Goal: Task Accomplishment & Management: Manage account settings

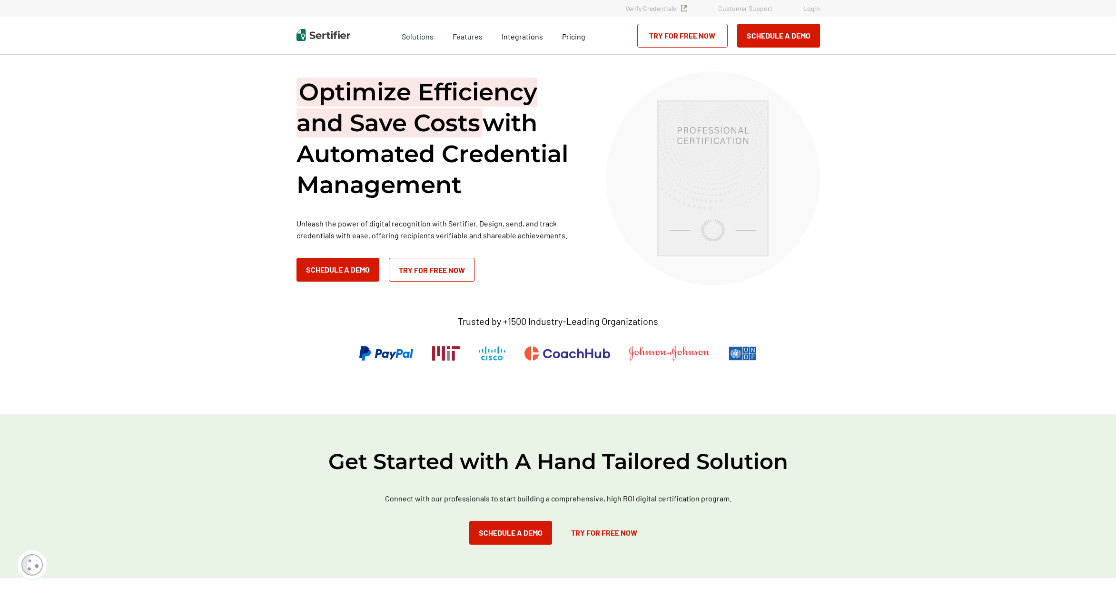
click at [804, 9] on link "Login" at bounding box center [811, 8] width 17 height 8
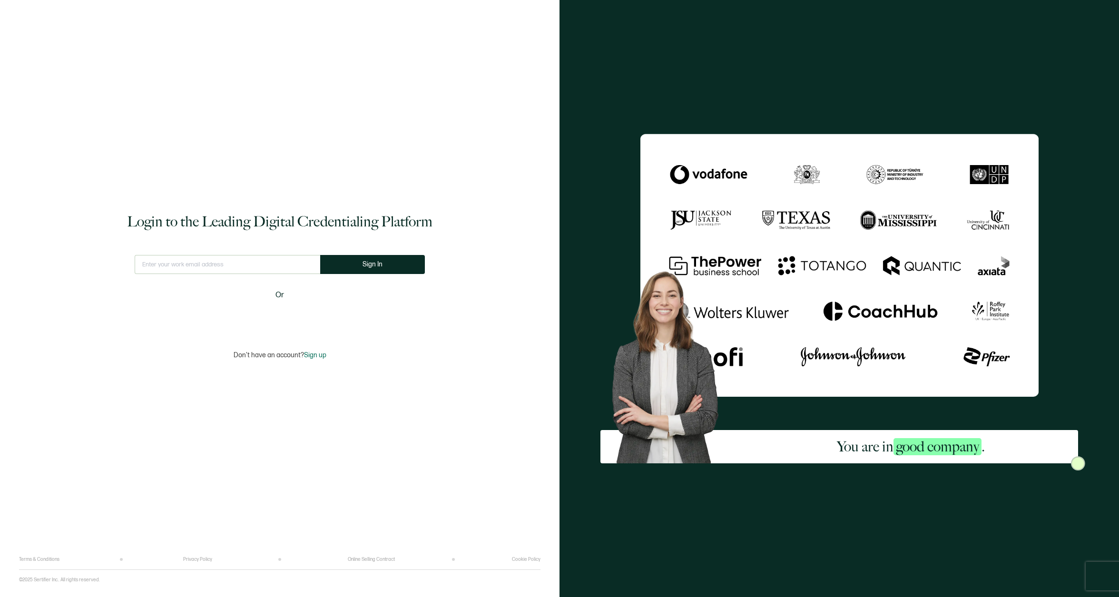
click at [208, 268] on input "text" at bounding box center [228, 264] width 186 height 19
type input "[EMAIL_ADDRESS][DOMAIN_NAME]"
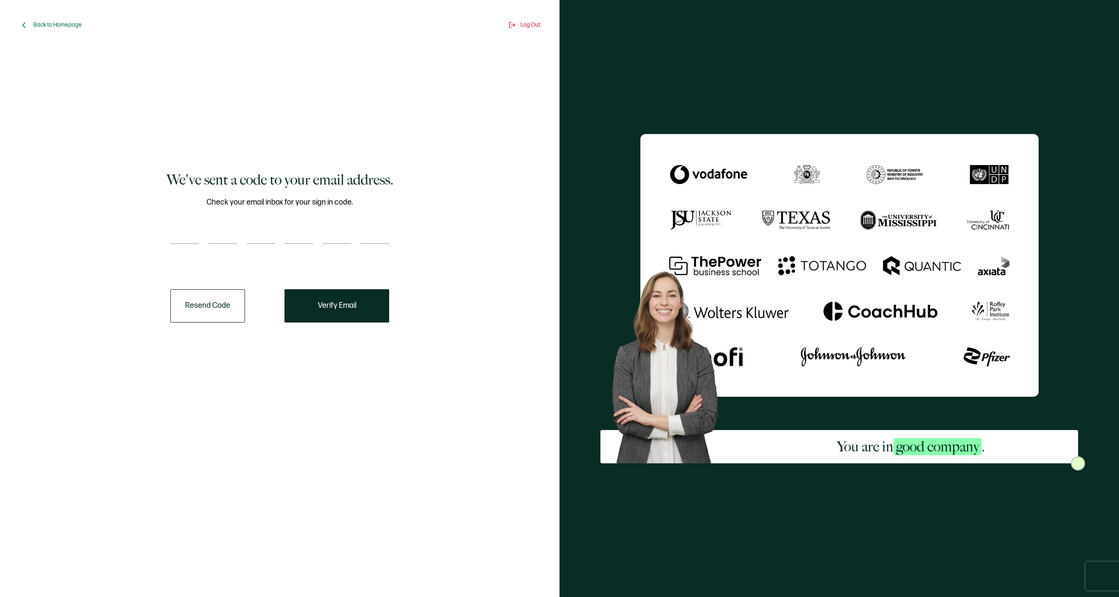
click at [187, 228] on input "number" at bounding box center [184, 234] width 29 height 19
type input "7"
type input "6"
type input "2"
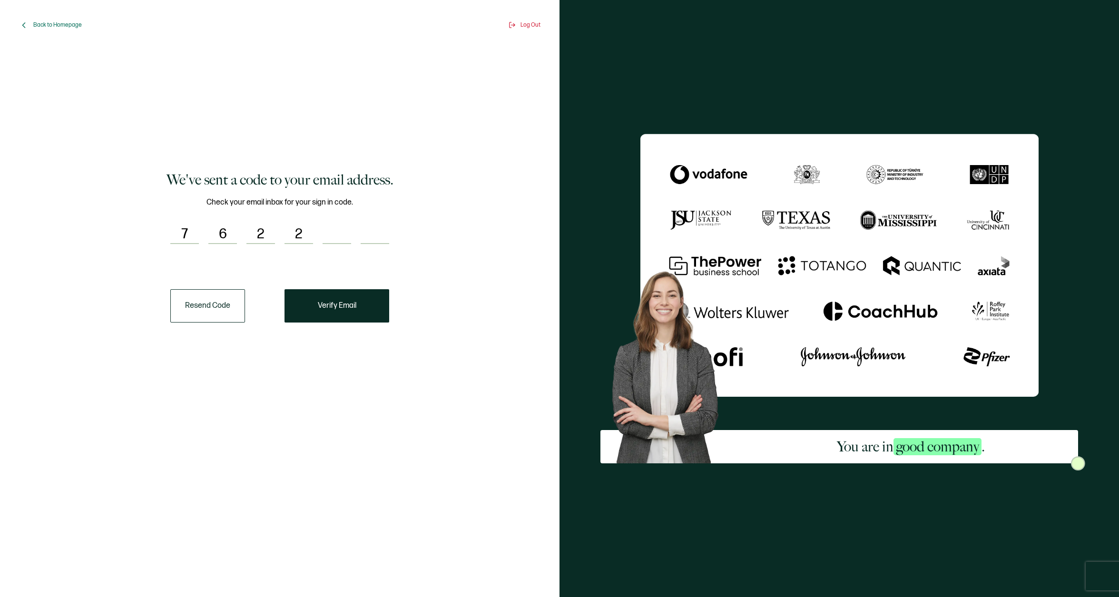
type input "6"
